Goal: Navigation & Orientation: Understand site structure

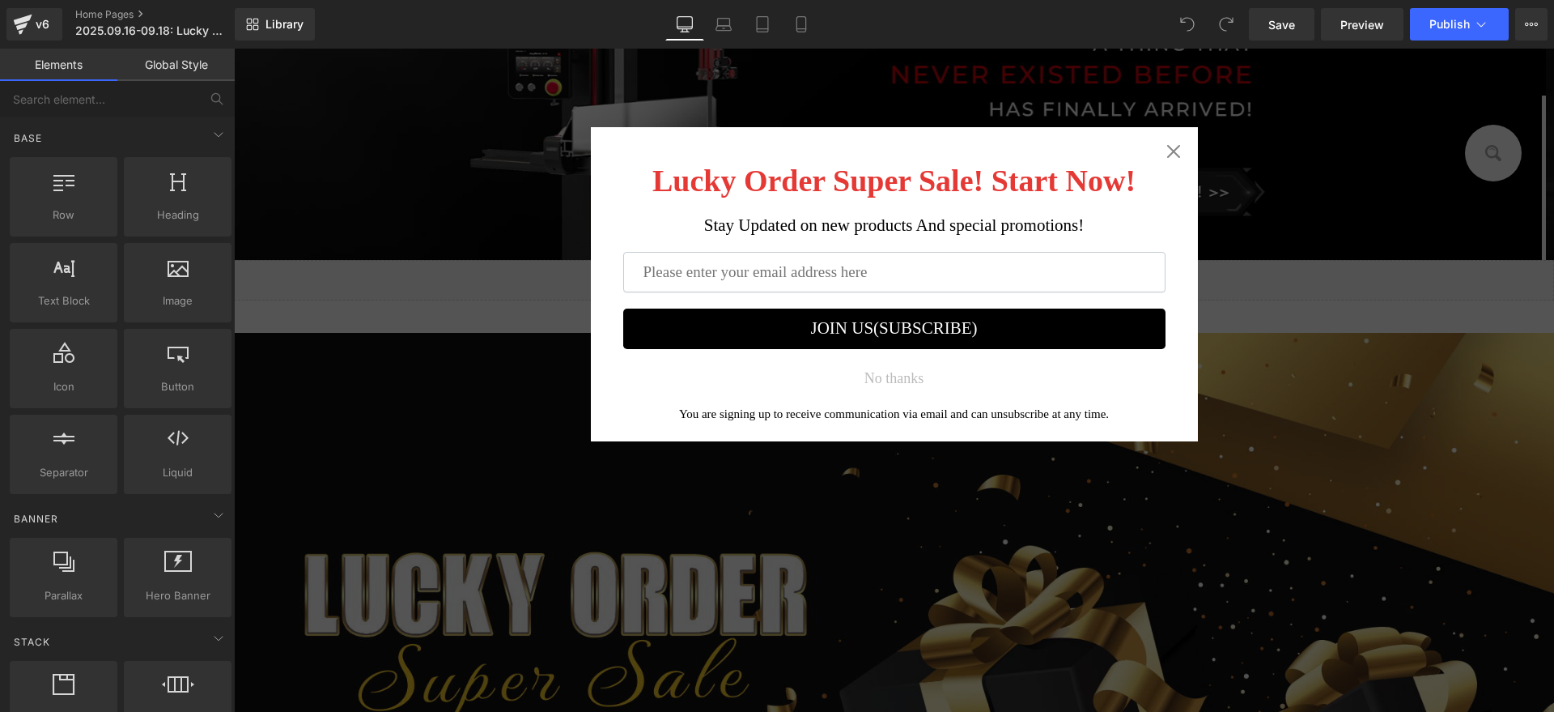
scroll to position [506, 0]
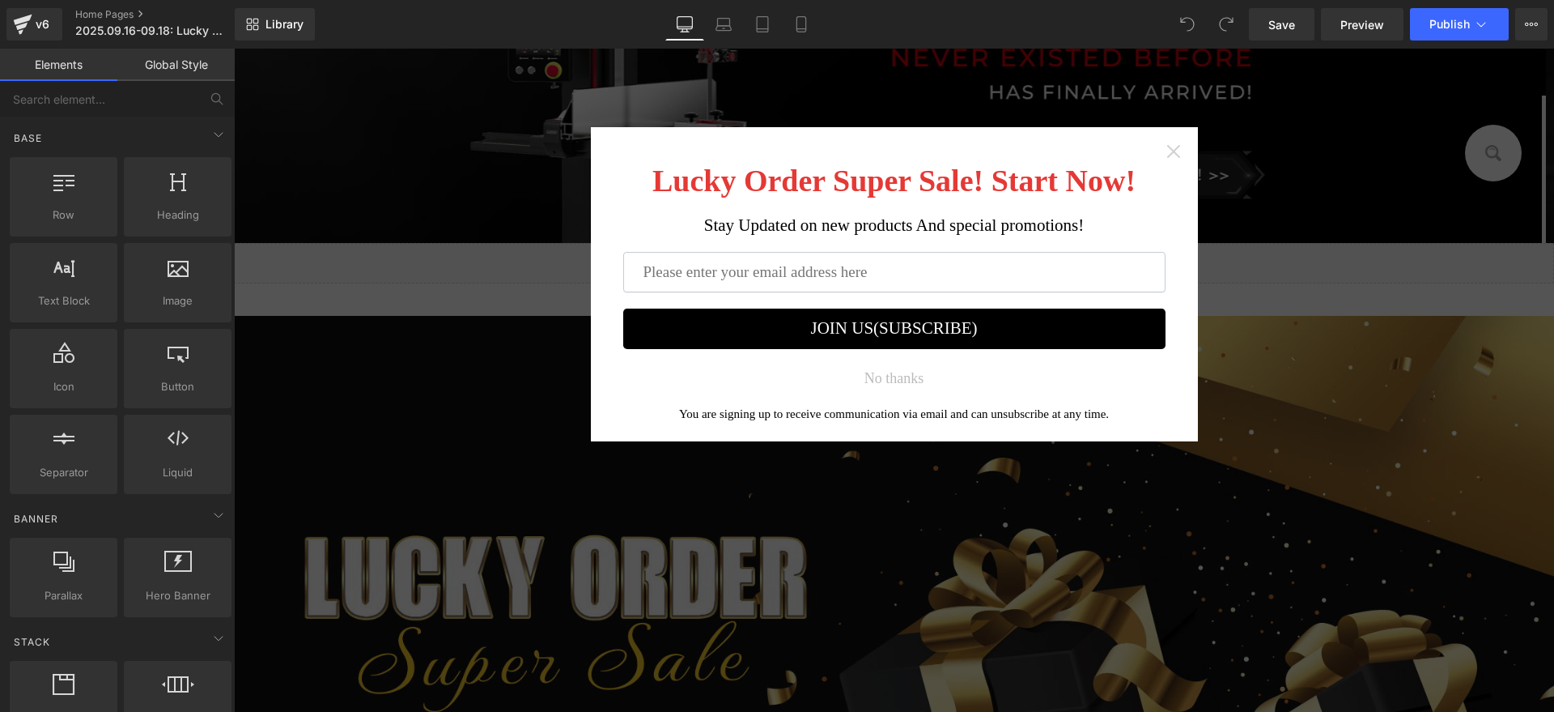
click at [1167, 152] on icon "Close widget" at bounding box center [1173, 151] width 13 height 13
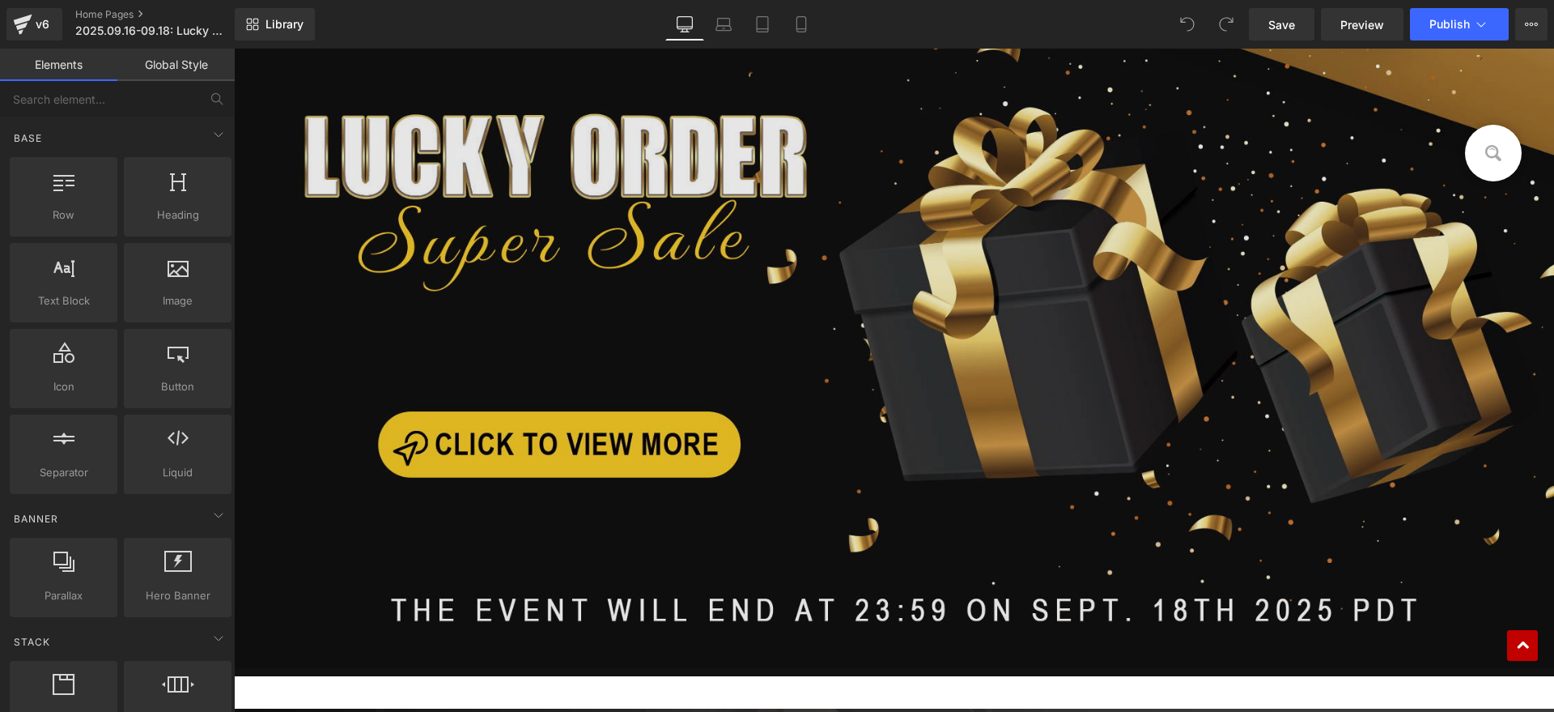
scroll to position [911, 0]
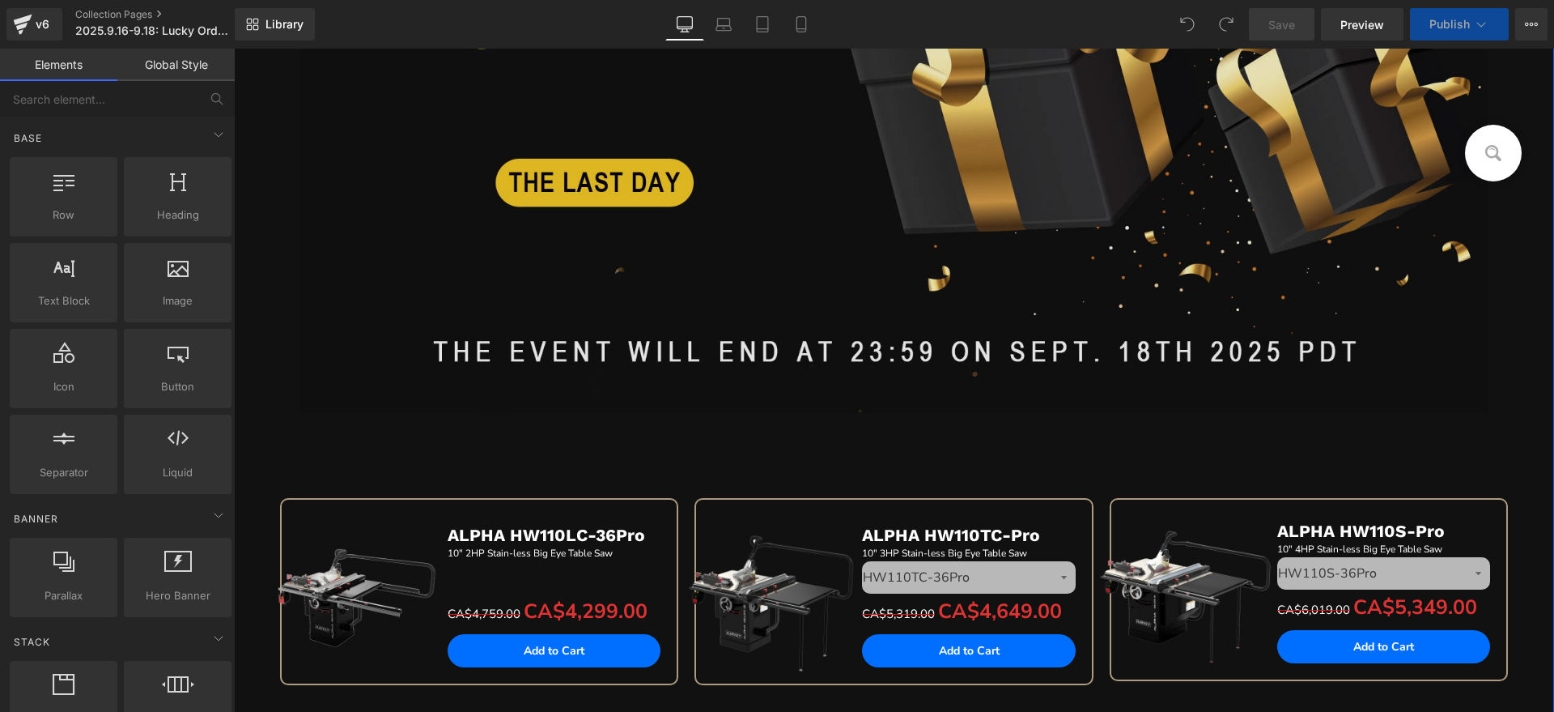
scroll to position [101, 0]
